Goal: Transaction & Acquisition: Download file/media

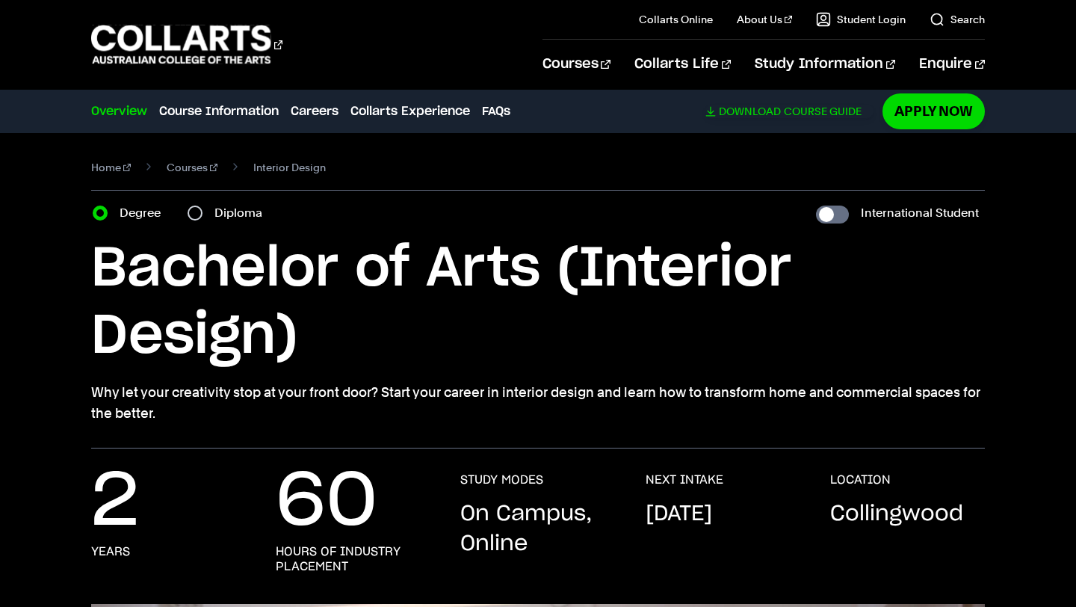
click at [734, 111] on span "Download" at bounding box center [750, 111] width 62 height 13
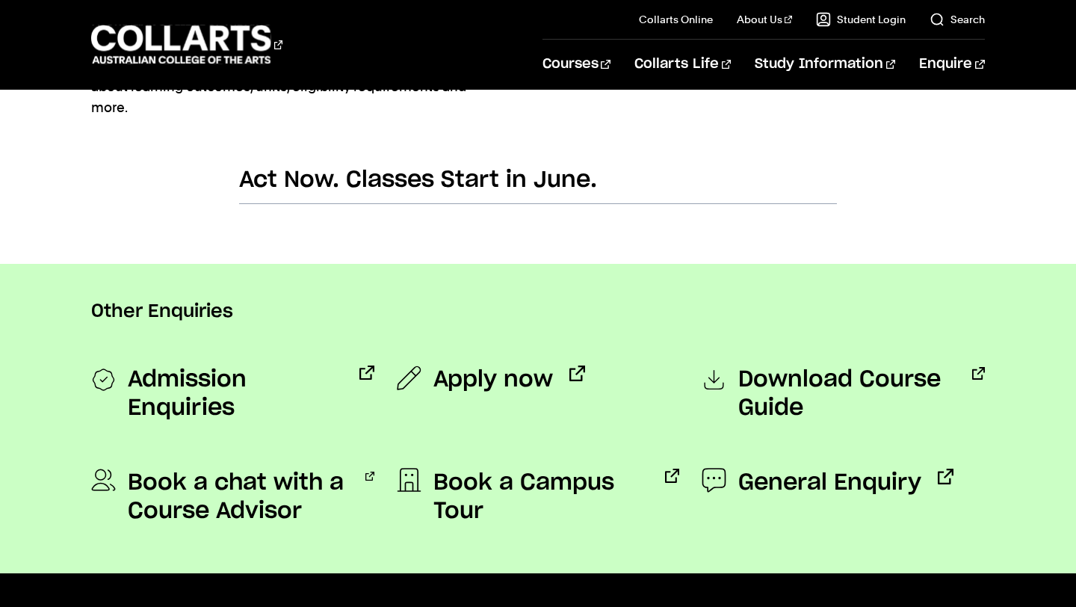
scroll to position [1035, 0]
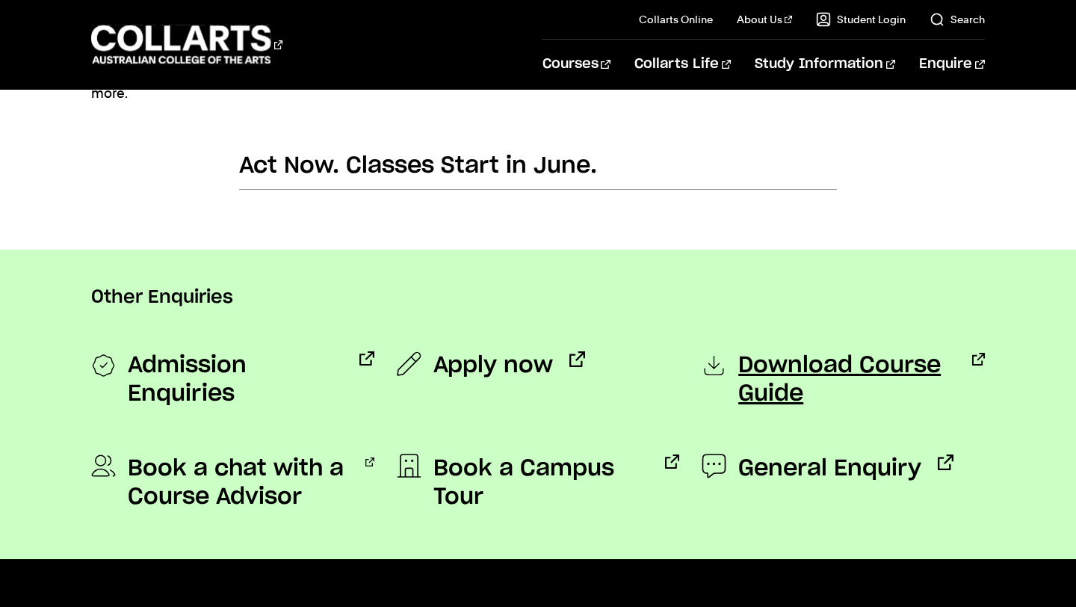
click at [768, 360] on span "Download Course Guide" at bounding box center [848, 379] width 218 height 57
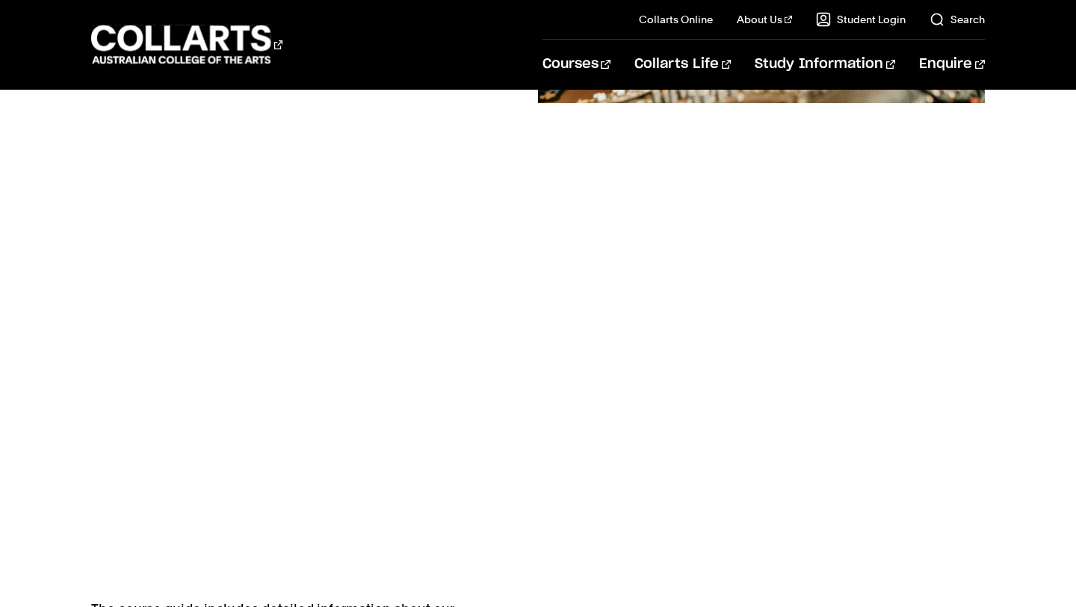
scroll to position [464, 0]
